Goal: Find specific page/section: Find specific page/section

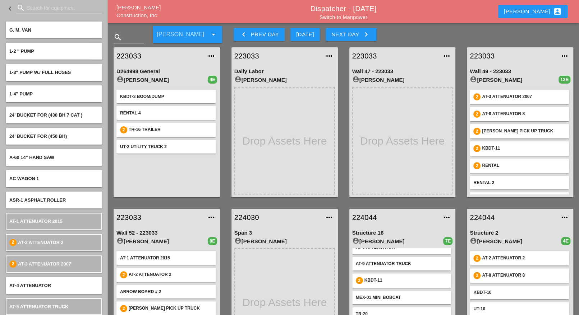
click at [271, 33] on div "keyboard_arrow_left Prev Day" at bounding box center [259, 34] width 40 height 9
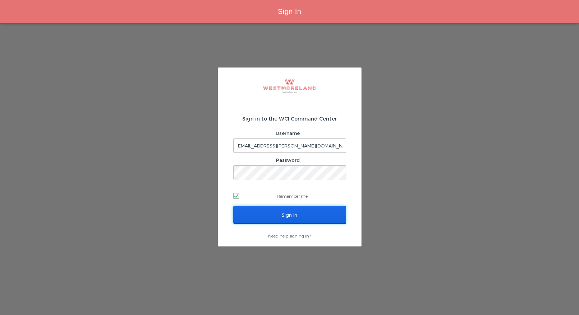
click at [291, 213] on input "Sign In" at bounding box center [289, 215] width 113 height 18
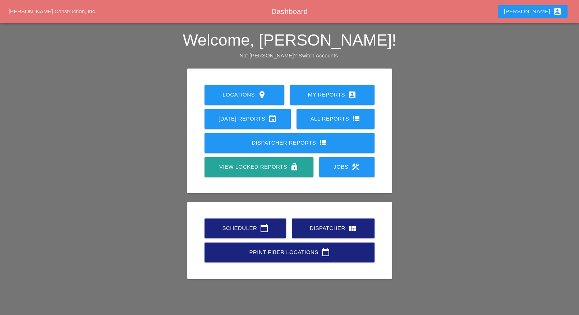
click at [246, 225] on div "Scheduler calendar_today" at bounding box center [245, 228] width 59 height 9
